Goal: Information Seeking & Learning: Learn about a topic

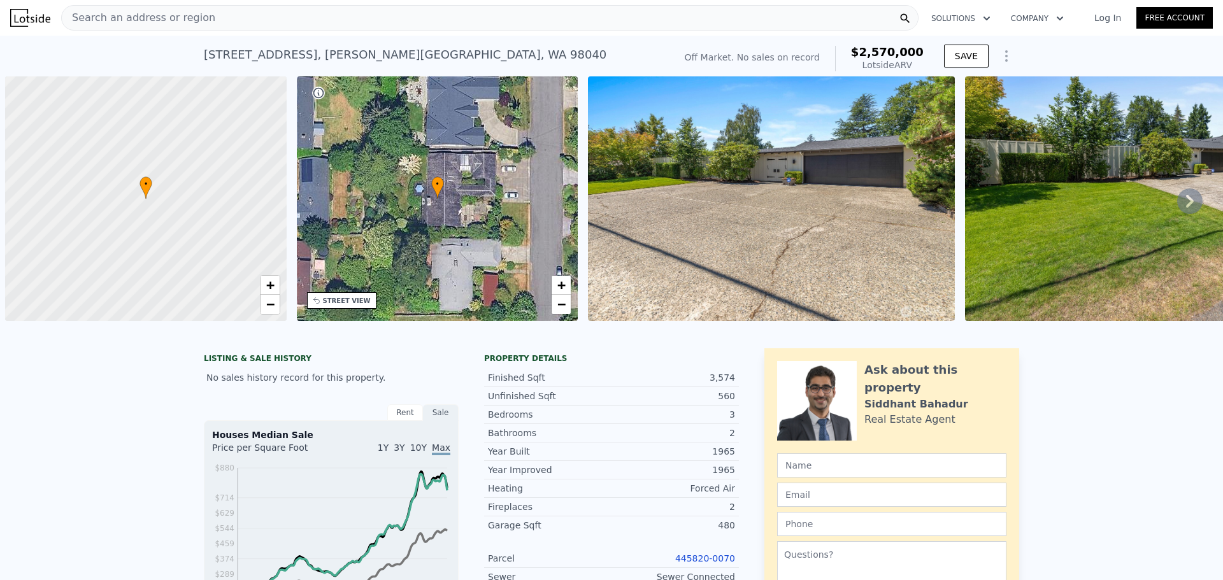
scroll to position [0, 5]
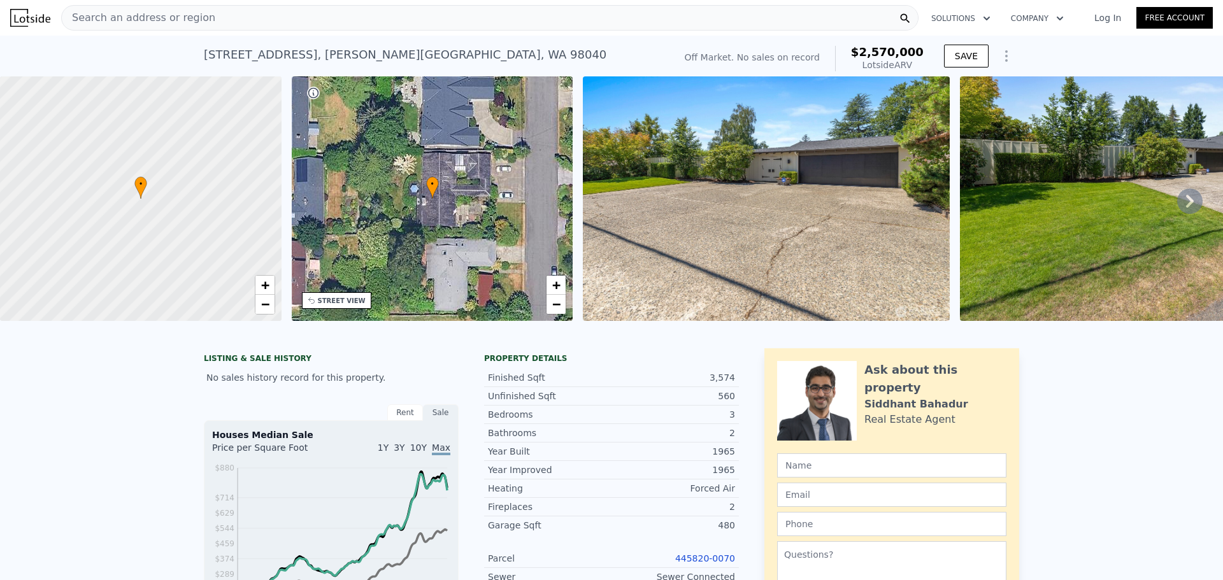
type input "5"
checkbox input "false"
checkbox input "true"
type input "$ 2,716,000"
type input "$ 29,996"
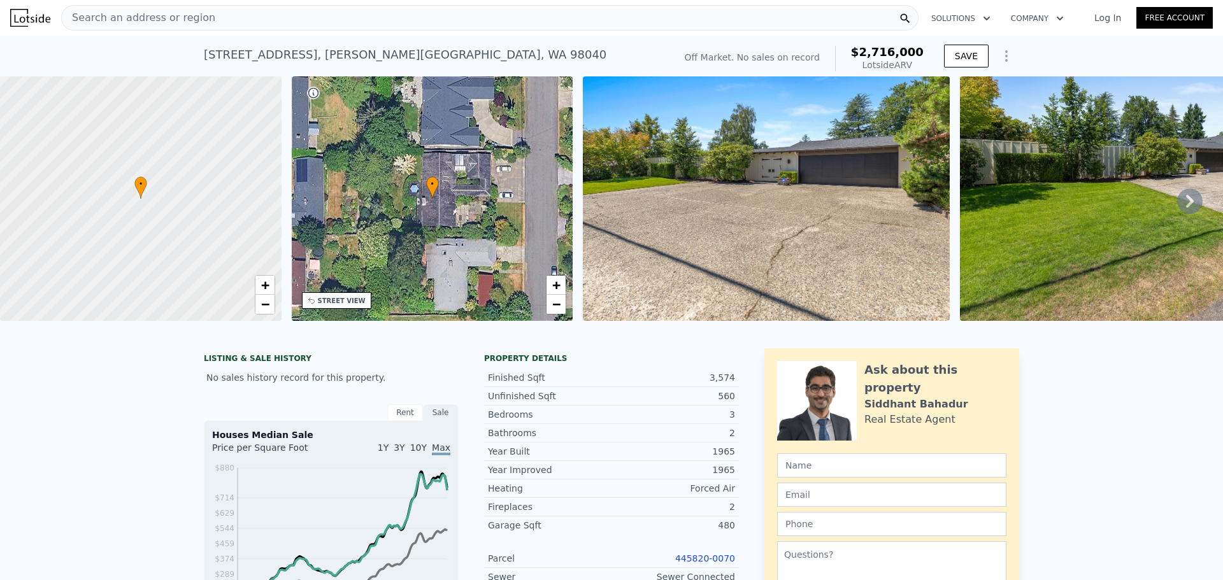
click at [392, 21] on div "Search an address or region" at bounding box center [489, 17] width 857 height 25
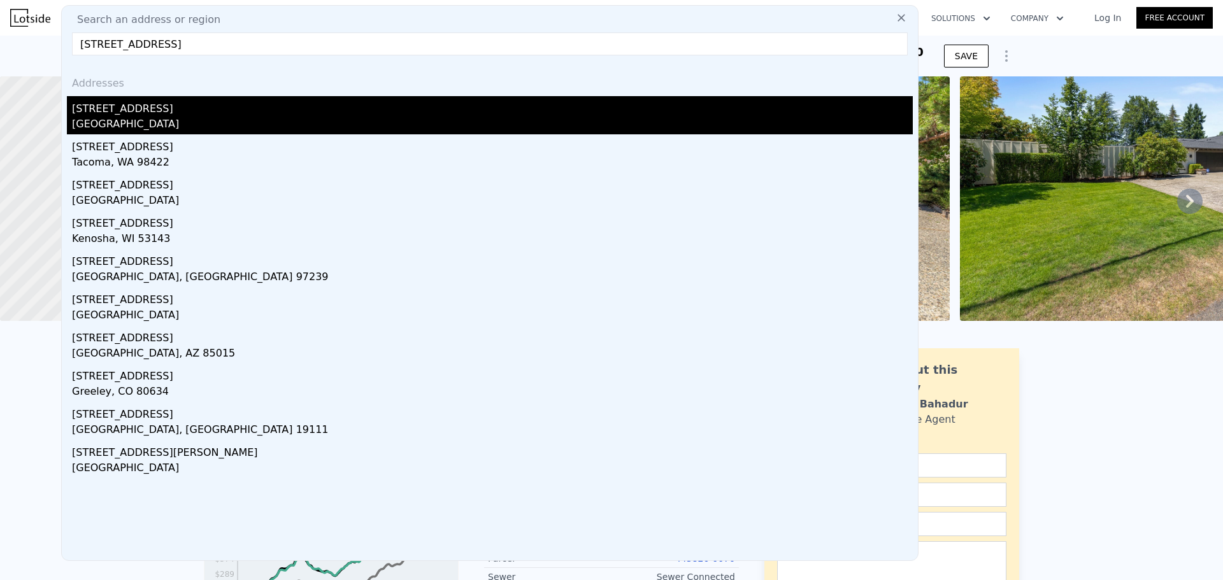
type input "[STREET_ADDRESS]"
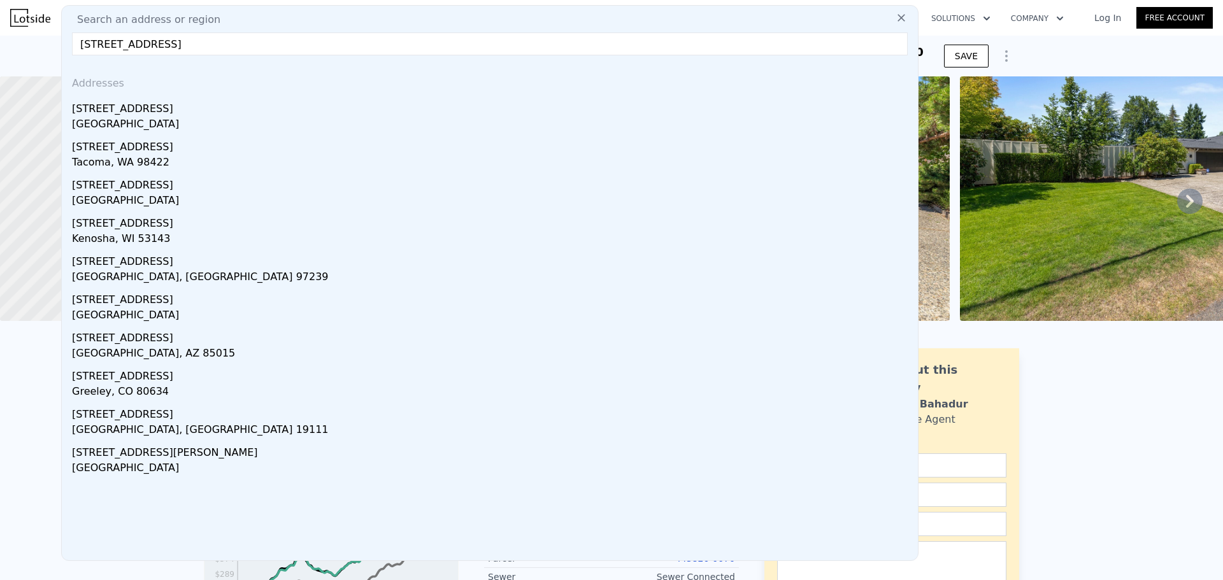
click at [154, 110] on div "[STREET_ADDRESS]" at bounding box center [492, 106] width 841 height 20
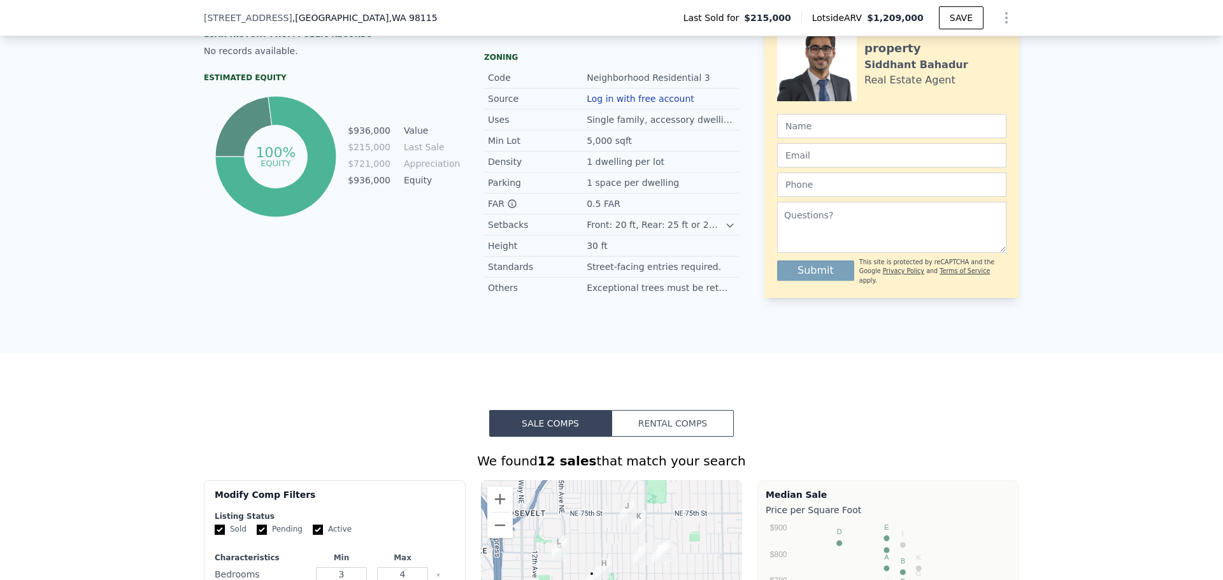
scroll to position [441, 0]
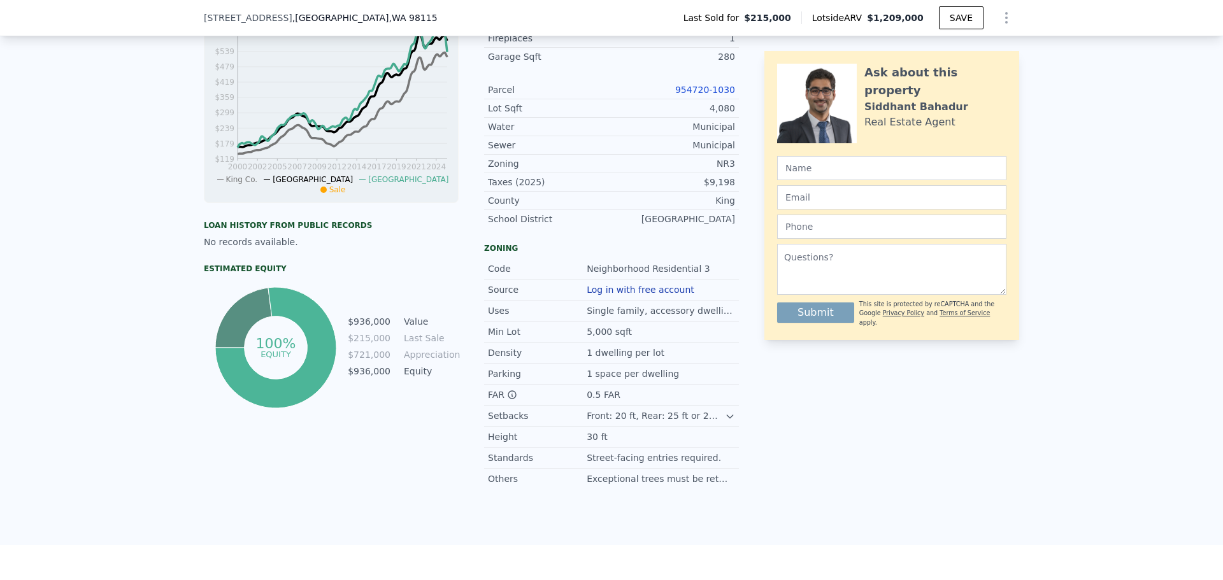
click at [708, 95] on link "954720-1030" at bounding box center [705, 90] width 60 height 10
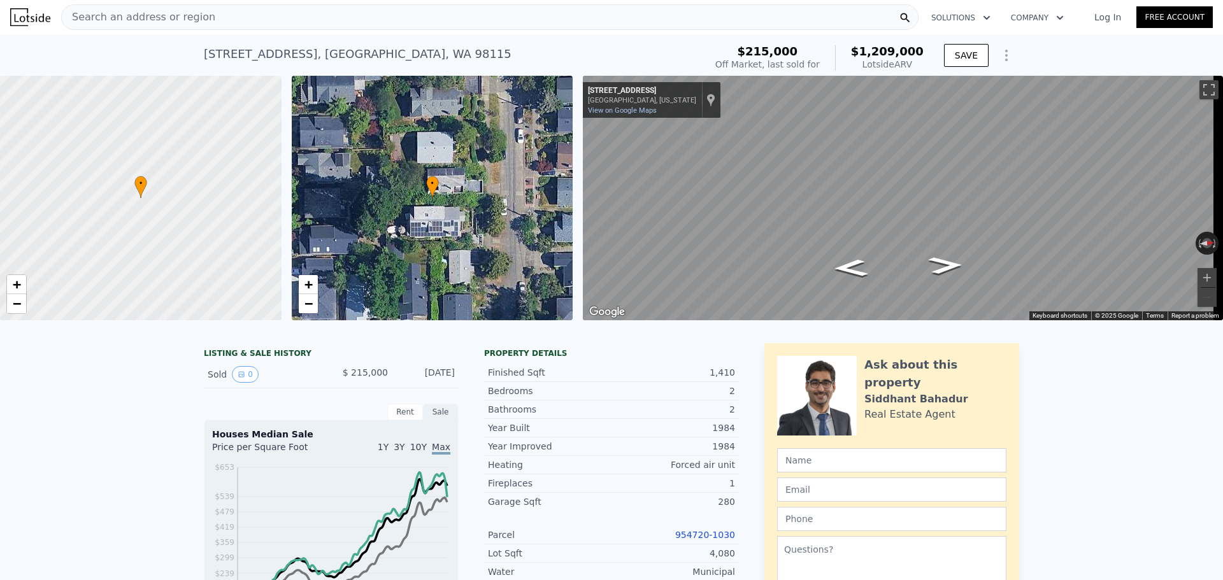
scroll to position [0, 0]
click at [250, 19] on div "Search an address or region" at bounding box center [489, 17] width 857 height 25
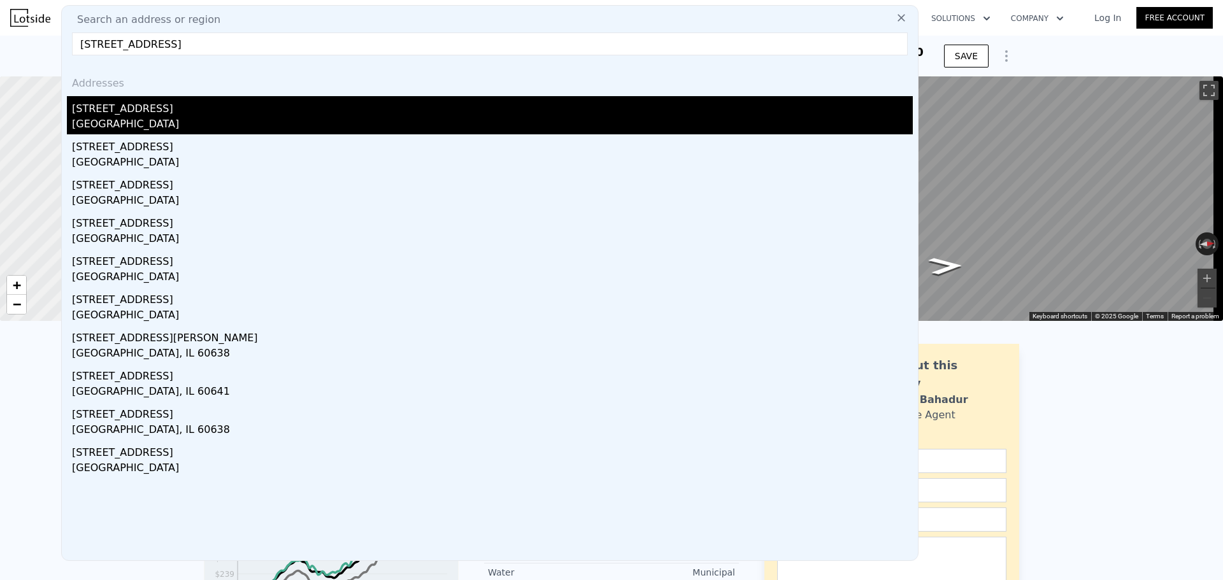
type input "[STREET_ADDRESS]"
click at [214, 115] on div "[STREET_ADDRESS]" at bounding box center [492, 106] width 841 height 20
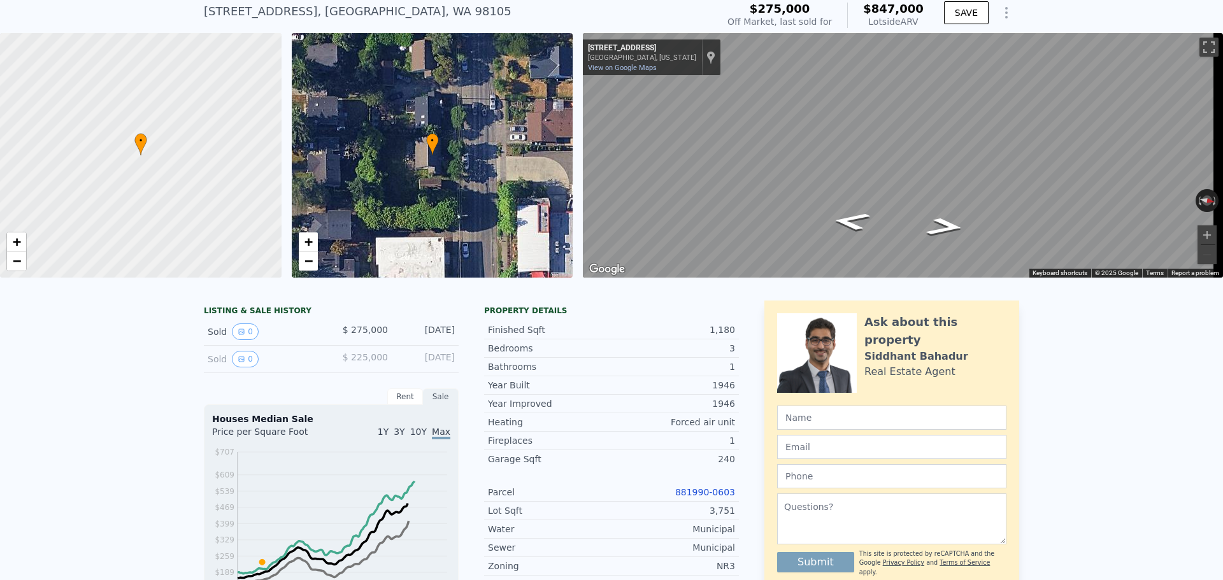
scroll to position [59, 0]
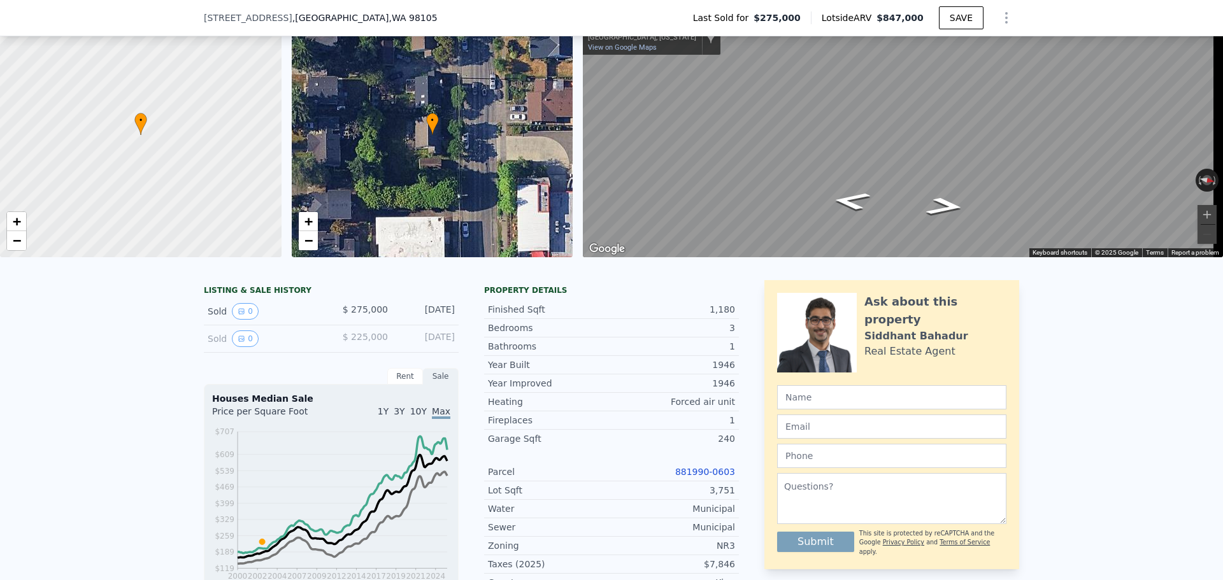
click at [712, 477] on link "881990-0603" at bounding box center [705, 472] width 60 height 10
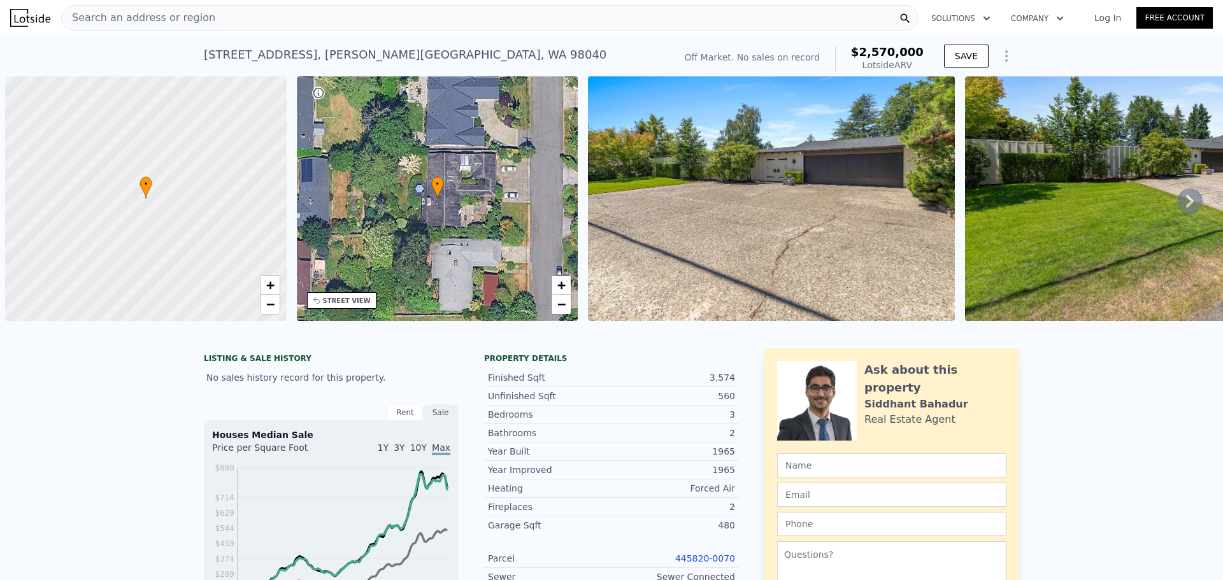
scroll to position [0, 5]
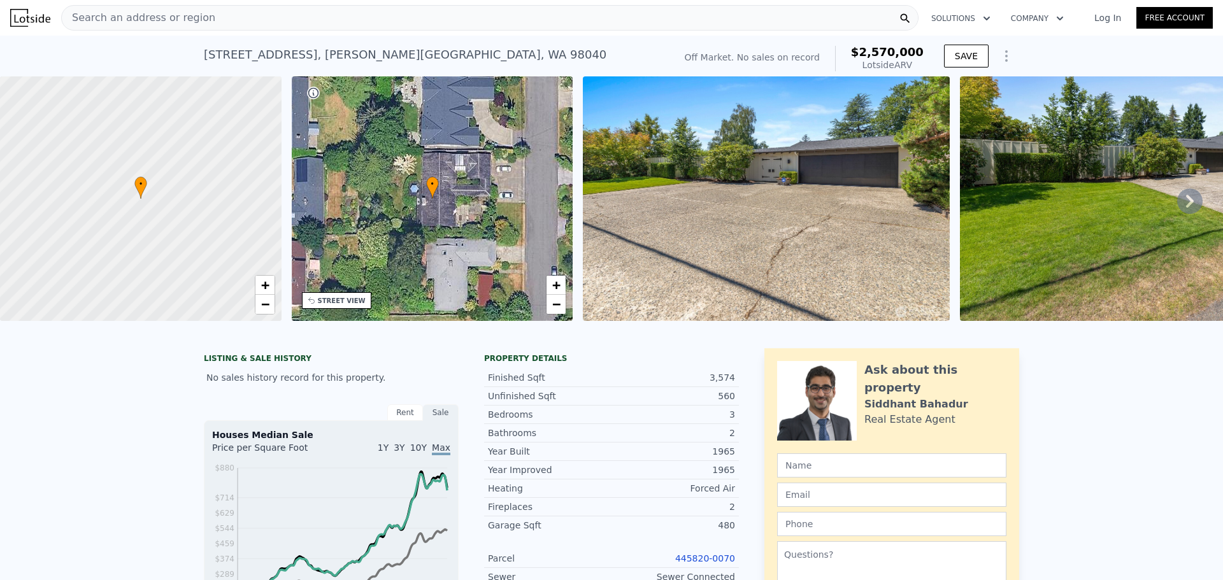
type input "5"
checkbox input "false"
checkbox input "true"
type input "$ 2,716,000"
type input "$ 29,996"
